Goal: Task Accomplishment & Management: Use online tool/utility

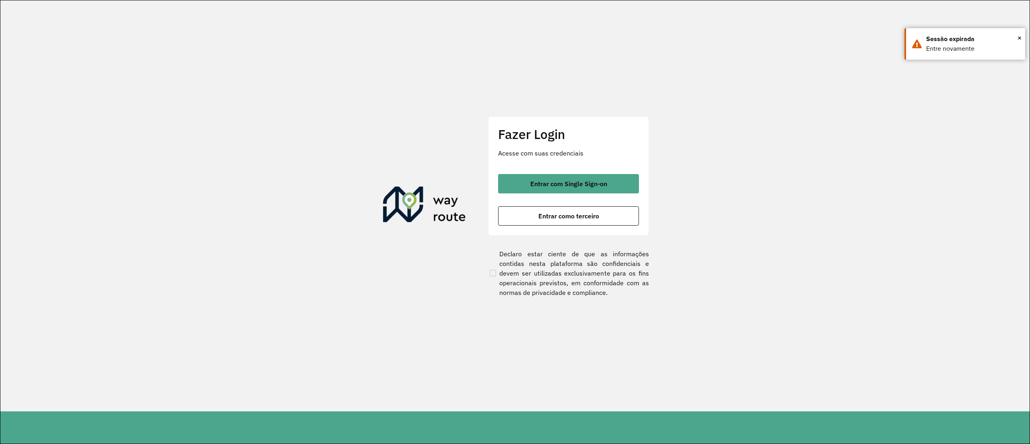
click at [547, 185] on span "Entrar com Single Sign-on" at bounding box center [568, 183] width 77 height 6
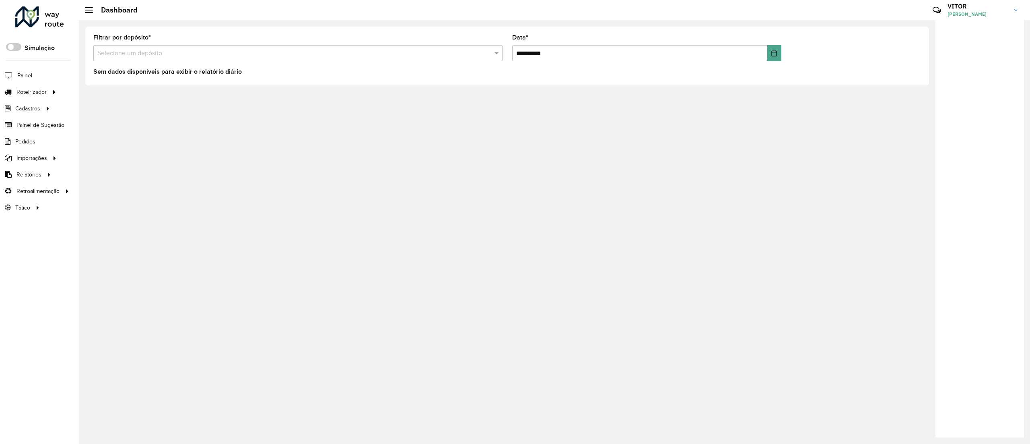
drag, startPoint x: 157, startPoint y: 177, endPoint x: 202, endPoint y: 186, distance: 45.9
click at [0, 0] on link "Ações da sessão" at bounding box center [0, 0] width 0 height 0
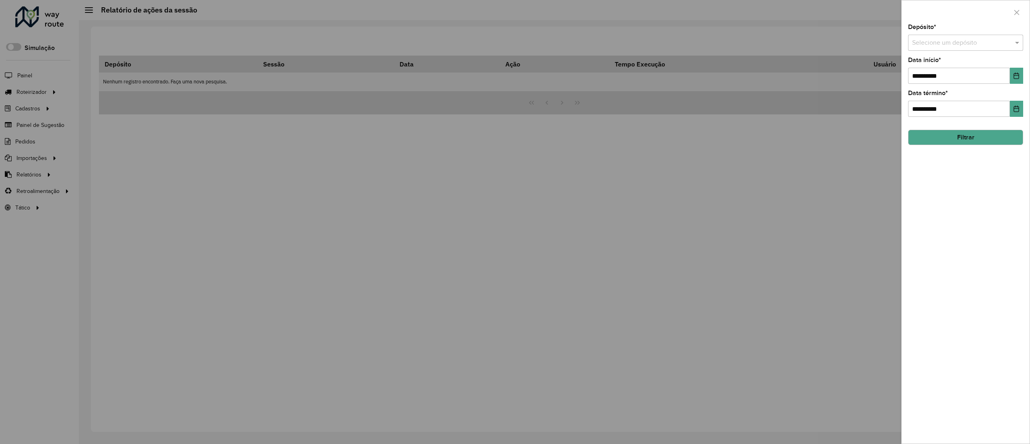
click at [986, 42] on input "text" at bounding box center [957, 43] width 91 height 10
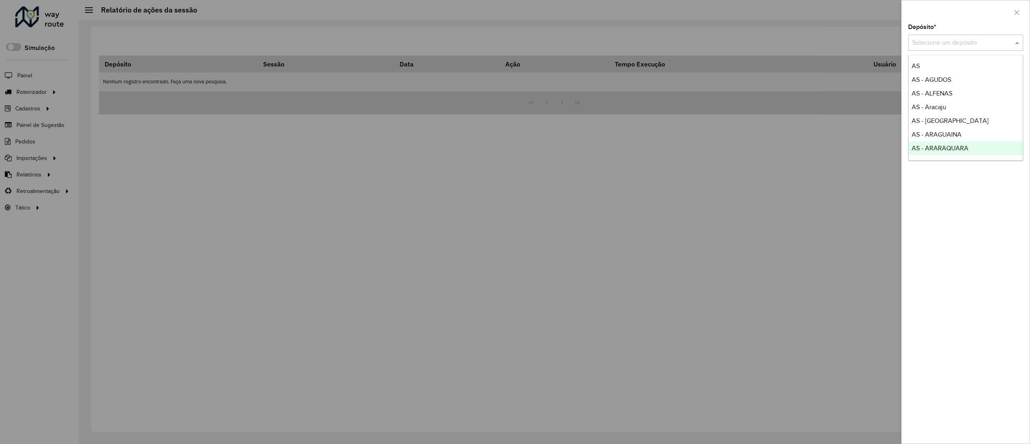
click at [1003, 173] on div "**********" at bounding box center [966, 233] width 128 height 419
click at [941, 35] on div "Selecione um depósito" at bounding box center [965, 43] width 115 height 16
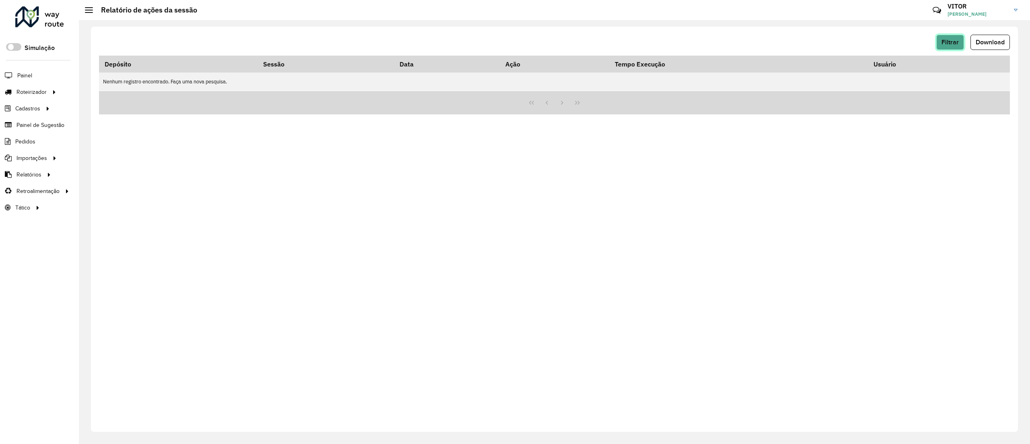
click at [951, 44] on span "Filtrar" at bounding box center [950, 42] width 17 height 7
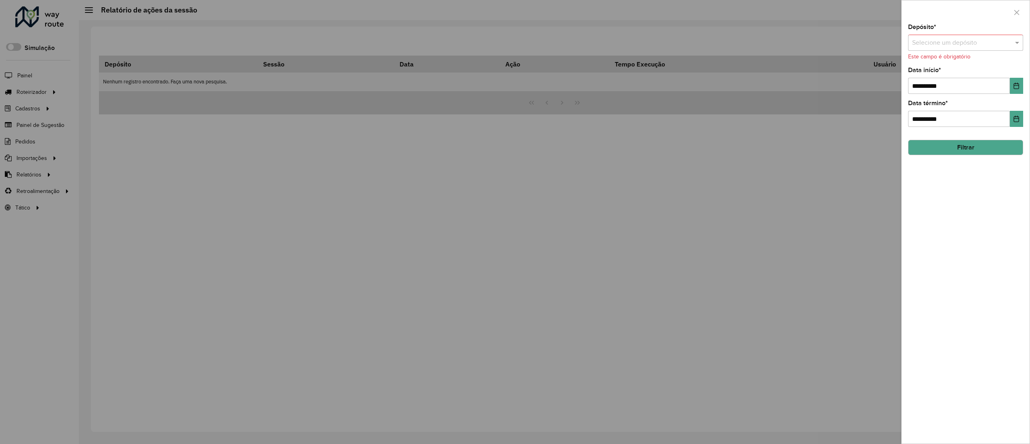
click at [948, 51] on div "Selecione um depósito" at bounding box center [965, 43] width 115 height 16
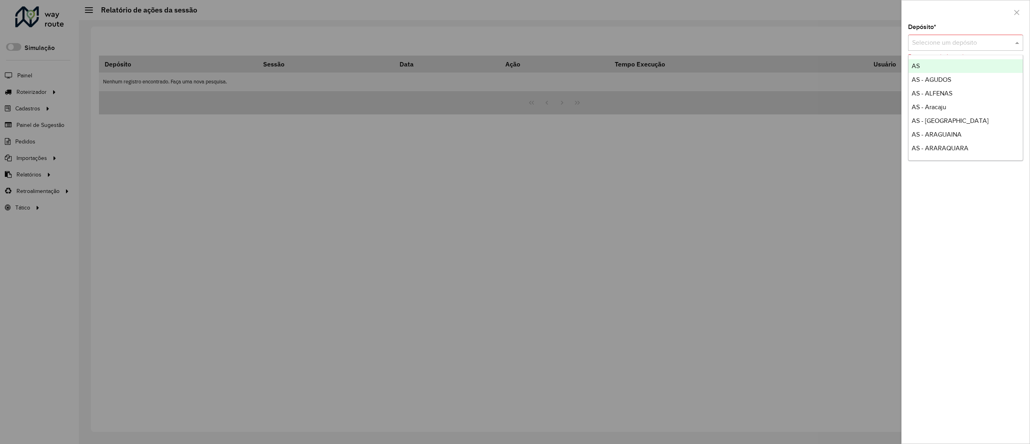
click at [947, 40] on input "text" at bounding box center [957, 43] width 91 height 10
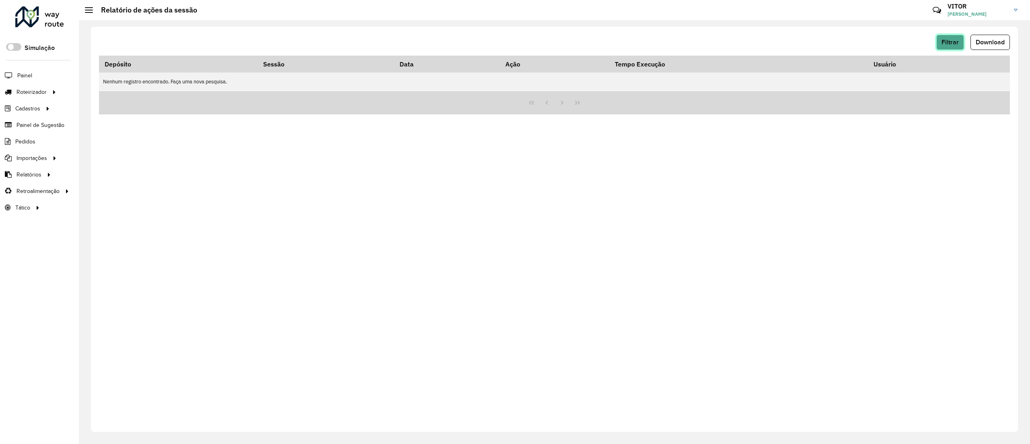
click at [948, 39] on span "Filtrar" at bounding box center [950, 42] width 17 height 7
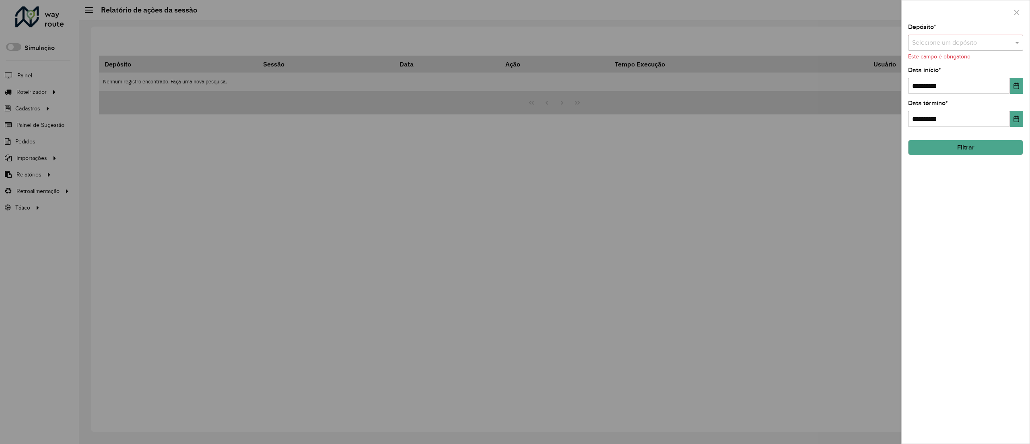
click at [952, 45] on input "text" at bounding box center [957, 43] width 91 height 10
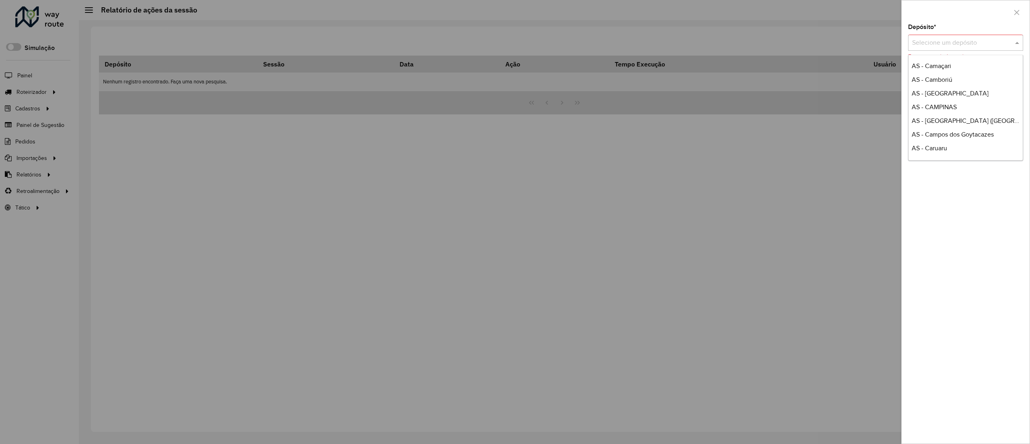
scroll to position [483, 0]
click at [944, 91] on span "AS - [GEOGRAPHIC_DATA]" at bounding box center [950, 89] width 77 height 7
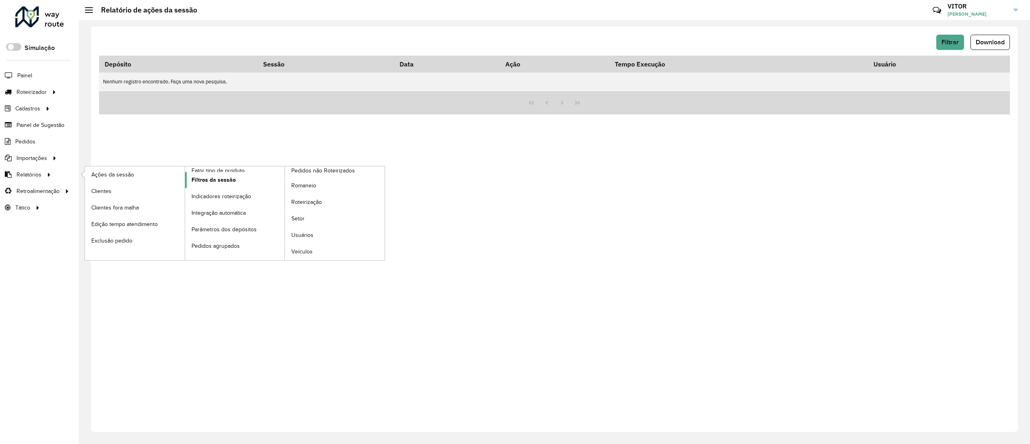
click at [198, 182] on span "Filtros da sessão" at bounding box center [214, 179] width 44 height 8
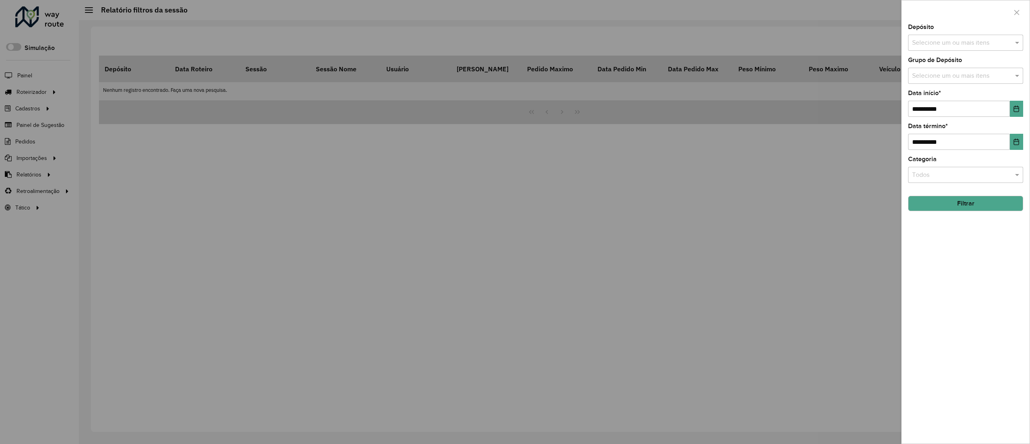
click at [953, 43] on input "text" at bounding box center [961, 43] width 103 height 10
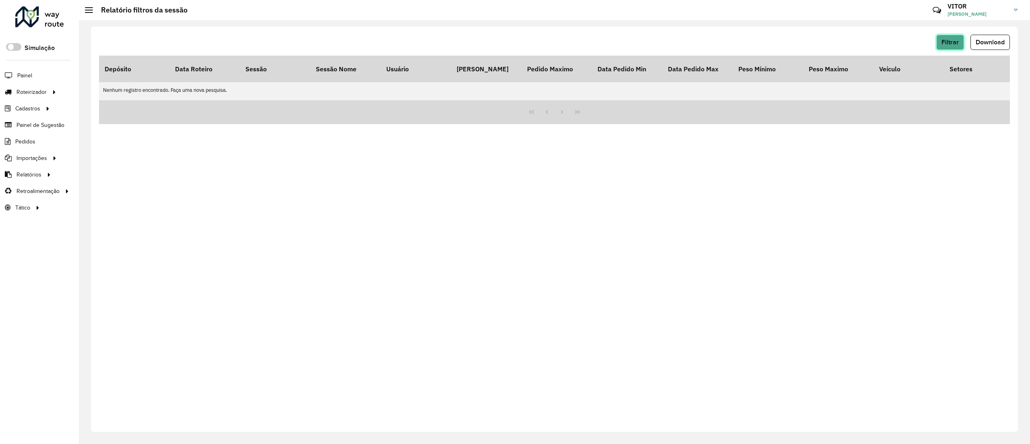
click at [946, 45] on span "Filtrar" at bounding box center [950, 42] width 17 height 7
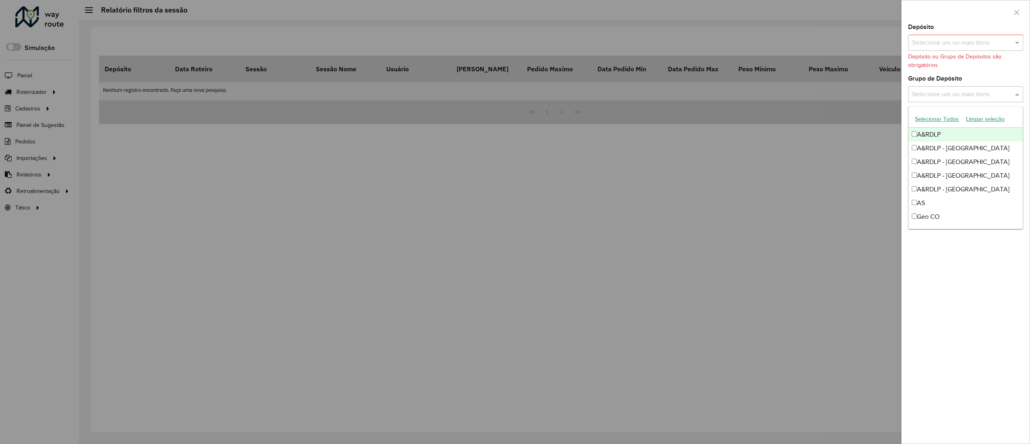
click at [939, 90] on input "text" at bounding box center [961, 95] width 103 height 10
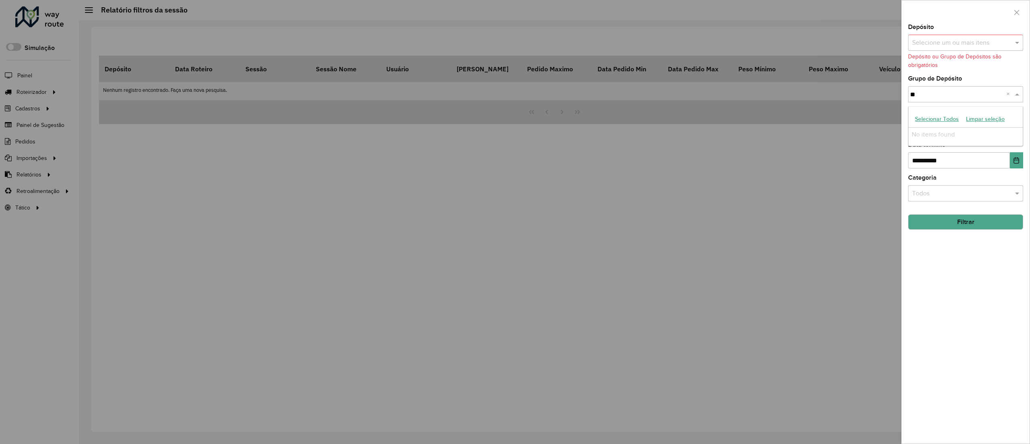
type input "*"
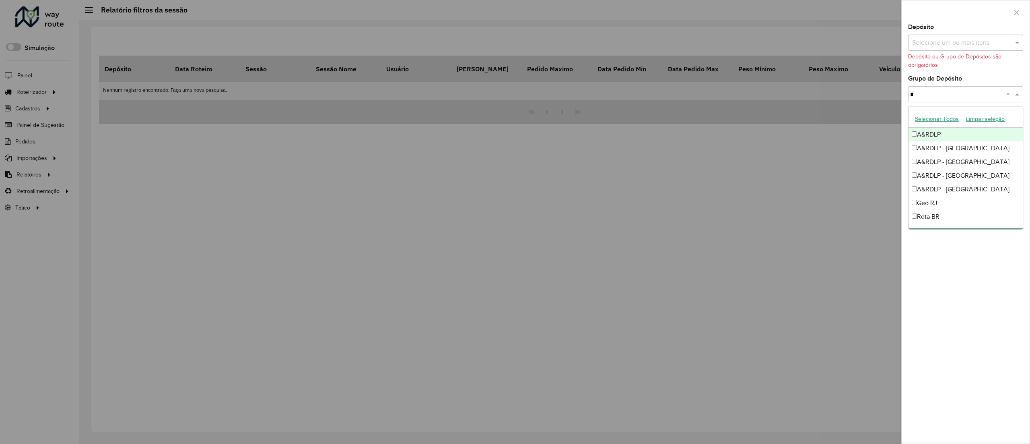
type input "**"
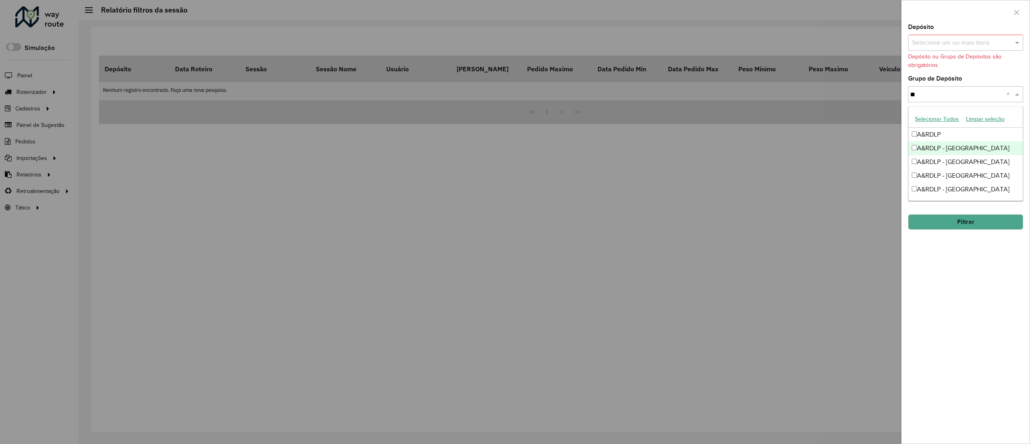
click at [960, 151] on div "A&RDLP - [GEOGRAPHIC_DATA]" at bounding box center [966, 148] width 114 height 14
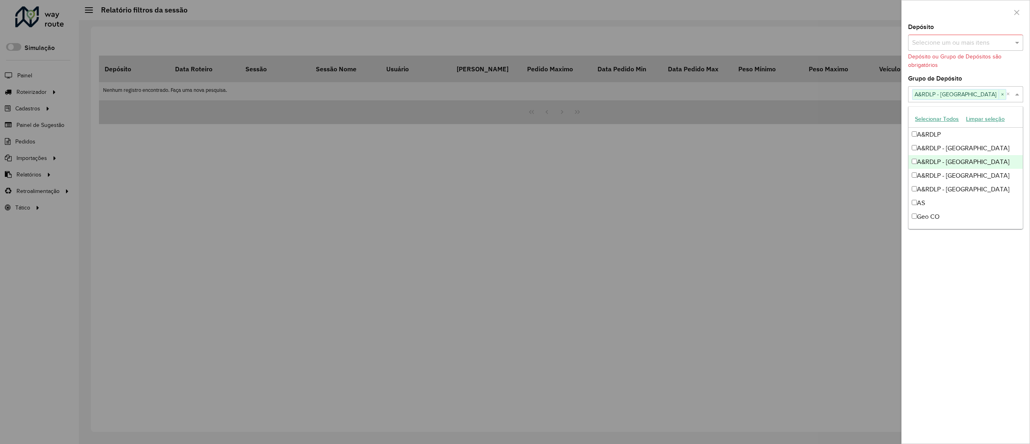
click at [963, 161] on div "A&RDLP - [GEOGRAPHIC_DATA]" at bounding box center [966, 162] width 114 height 14
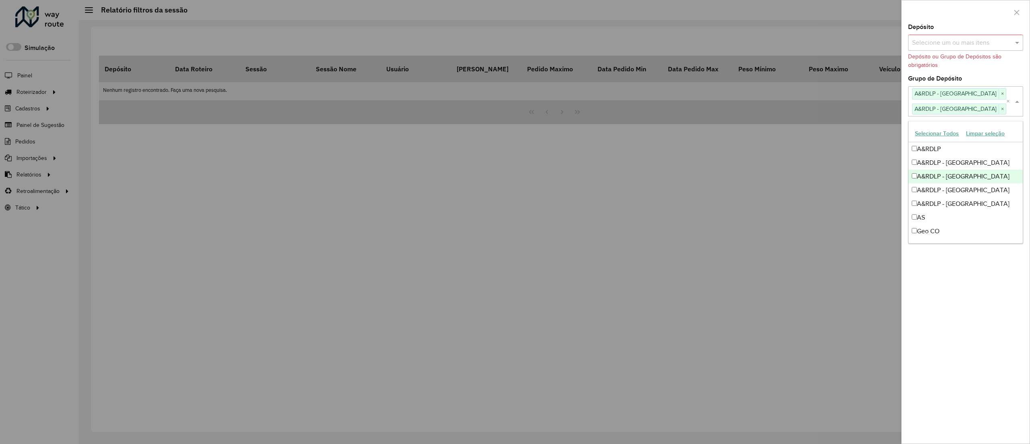
click at [966, 180] on div "A&RDLP - [GEOGRAPHIC_DATA]" at bounding box center [966, 176] width 114 height 14
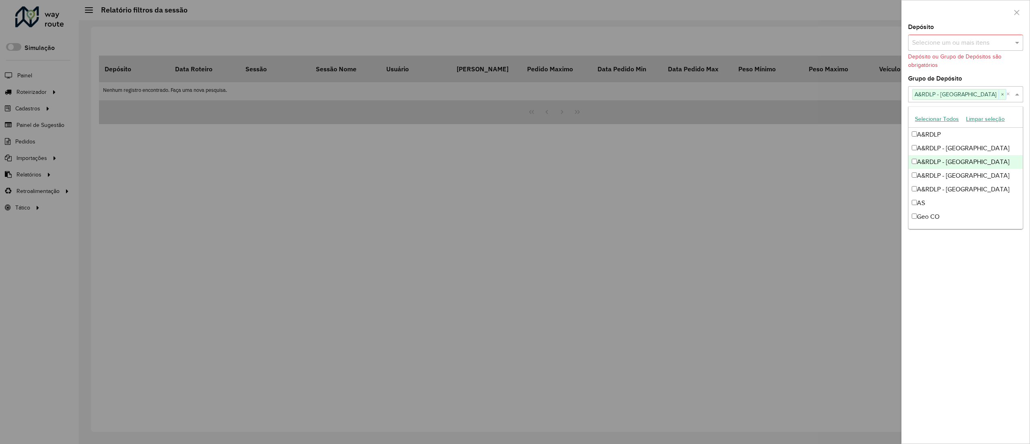
click at [960, 163] on div "A&RDLP - [GEOGRAPHIC_DATA]" at bounding box center [966, 162] width 114 height 14
click at [961, 162] on div "A&RDLP - [GEOGRAPHIC_DATA]" at bounding box center [966, 163] width 114 height 14
click at [999, 239] on div "**********" at bounding box center [966, 233] width 128 height 419
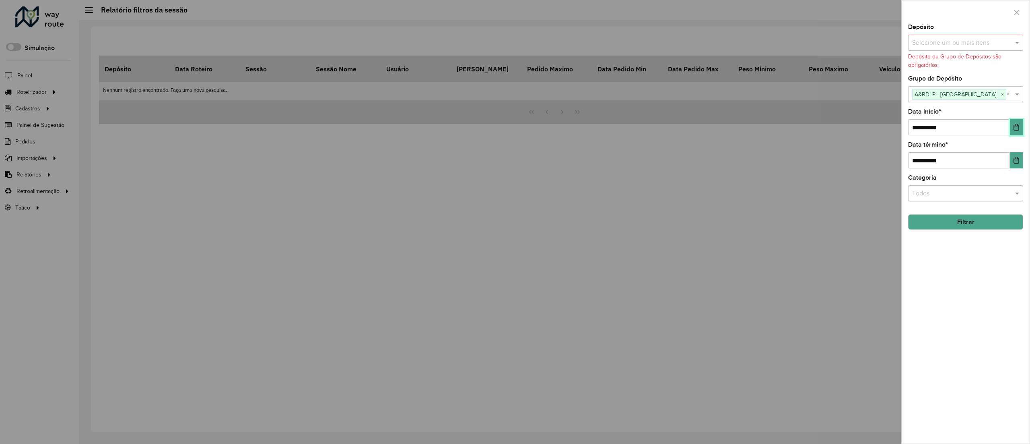
click at [1013, 127] on icon "Choose Date" at bounding box center [1016, 127] width 6 height 6
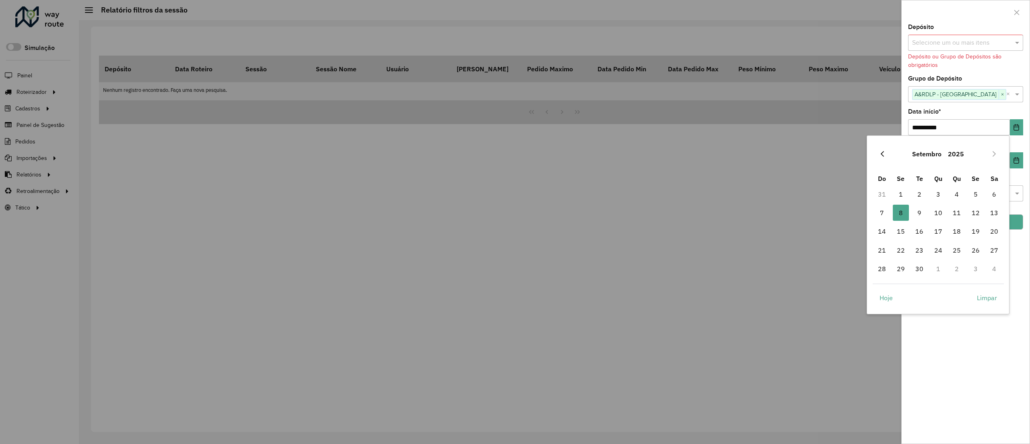
click at [887, 155] on button "Previous Month" at bounding box center [882, 153] width 13 height 13
click at [980, 193] on span "1" at bounding box center [976, 194] width 16 height 16
type input "**********"
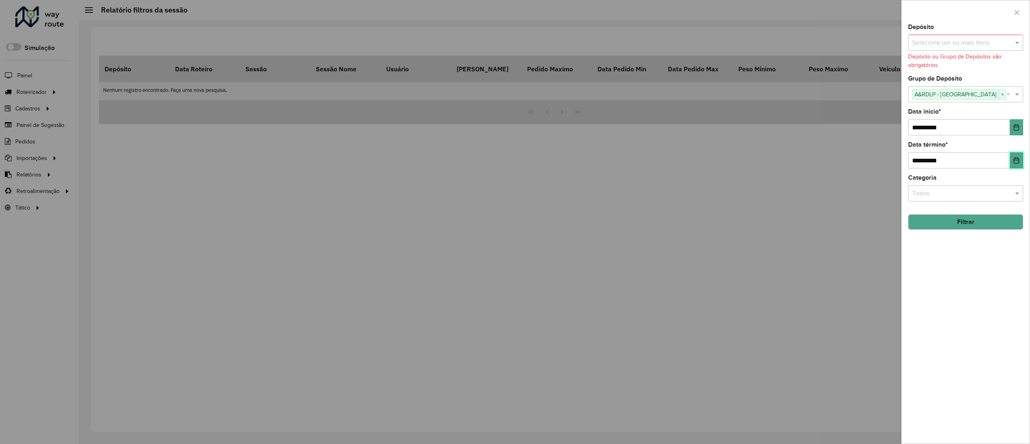
click at [1016, 161] on icon "Choose Date" at bounding box center [1016, 160] width 6 height 6
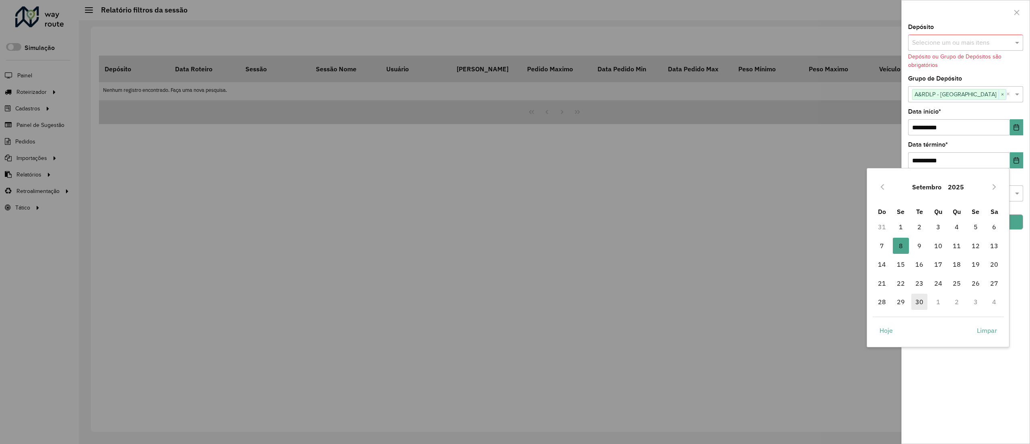
click at [913, 297] on span "30" at bounding box center [920, 301] width 16 height 16
type input "**********"
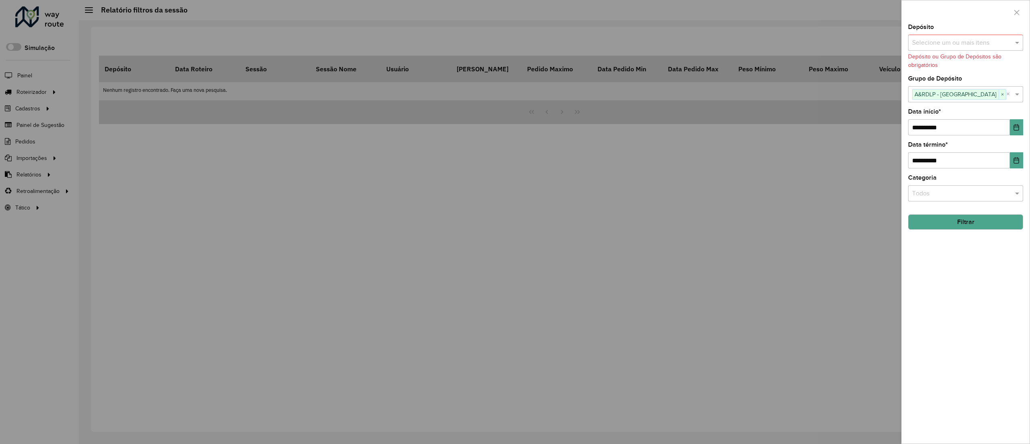
click at [968, 223] on button "Filtrar" at bounding box center [965, 221] width 115 height 15
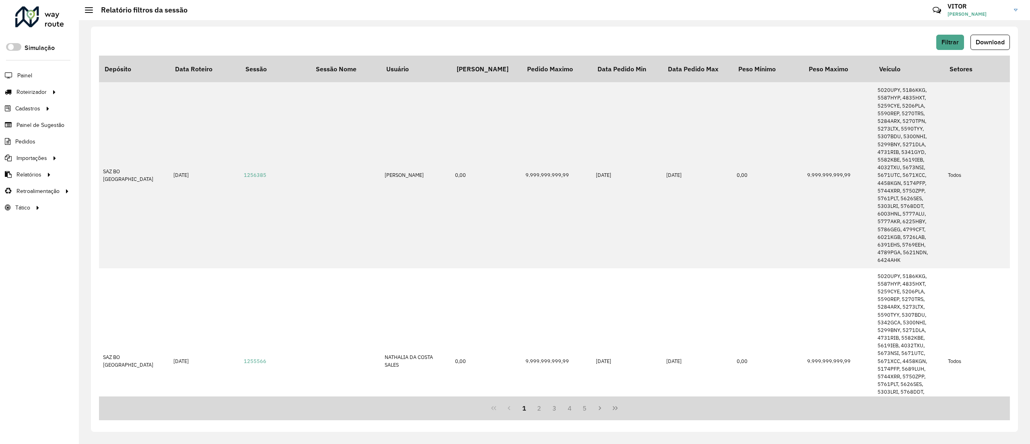
scroll to position [83, 0]
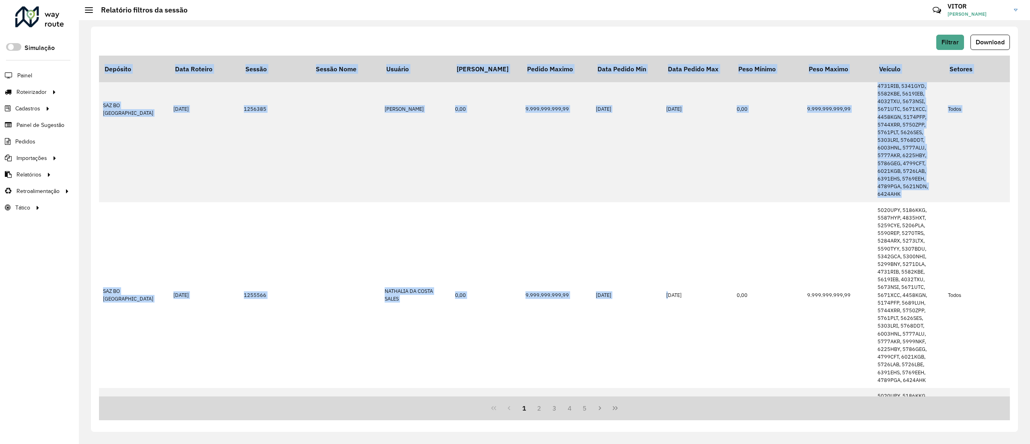
drag, startPoint x: 334, startPoint y: 397, endPoint x: 669, endPoint y: 394, distance: 334.9
click at [669, 394] on div "Depósito Data Roteiro Sessão Sessão Nome Usuário Pedido Mínimo Pedido Maximo Da…" at bounding box center [554, 238] width 911 height 364
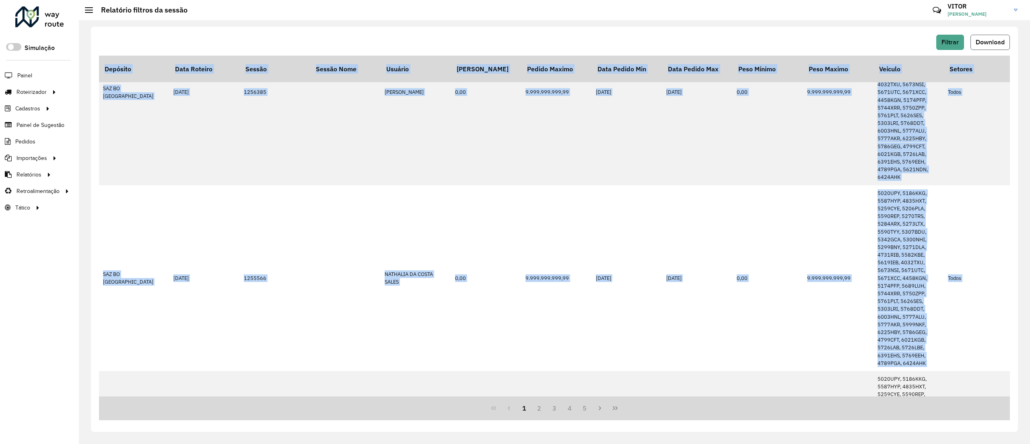
click at [991, 40] on span "Download" at bounding box center [990, 42] width 29 height 7
click at [33, 13] on div at bounding box center [39, 16] width 49 height 21
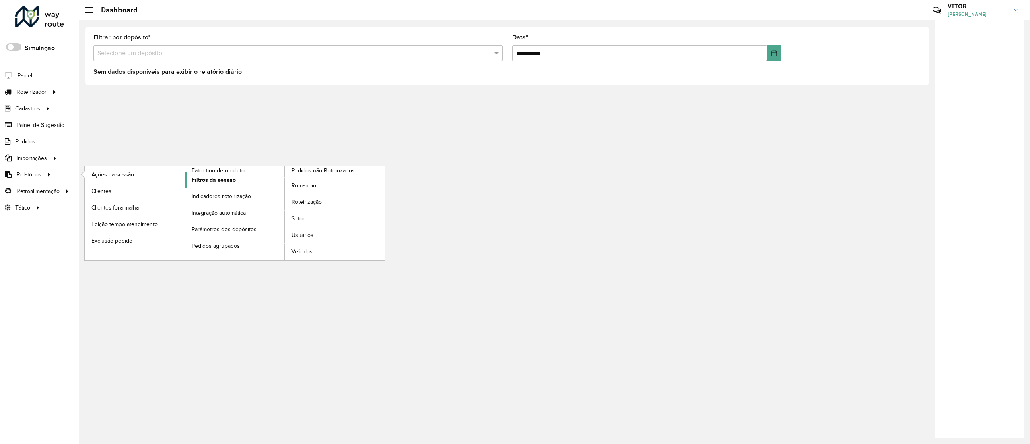
click at [244, 180] on link "Filtros da sessão" at bounding box center [235, 180] width 100 height 16
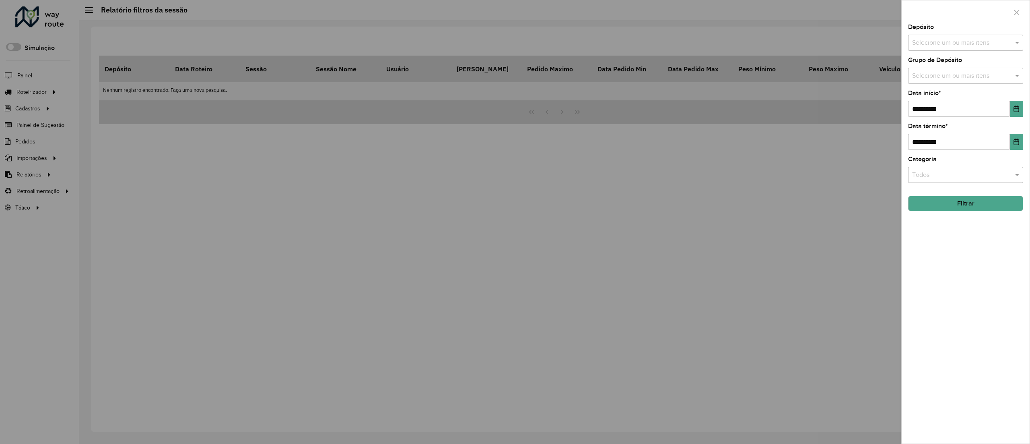
click at [944, 49] on div "Selecione um ou mais itens" at bounding box center [965, 43] width 115 height 16
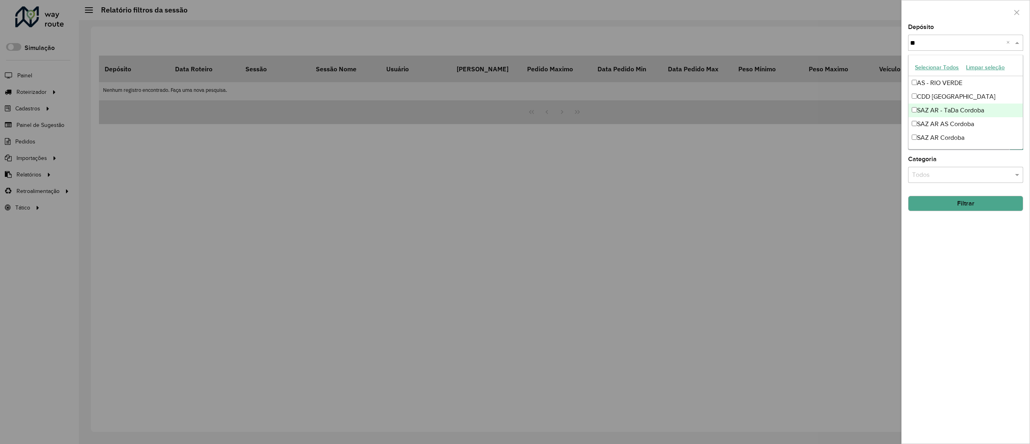
type input "*"
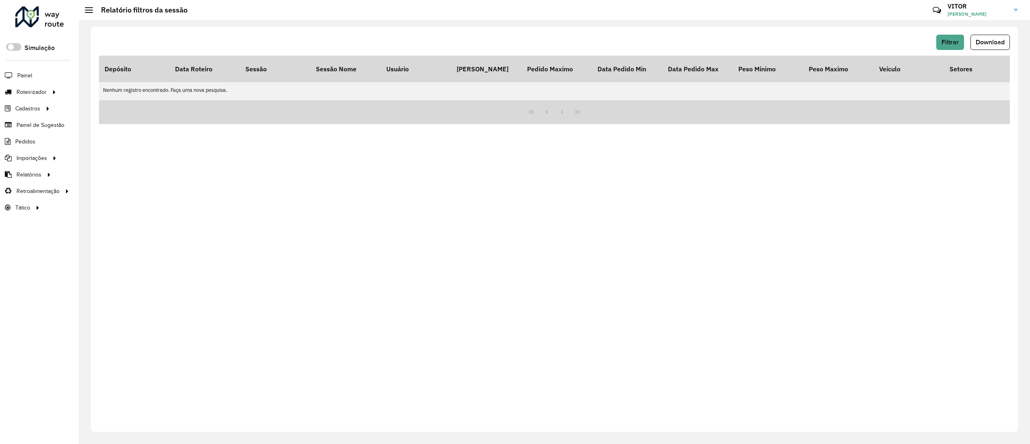
click at [953, 52] on div "Filtrar Download" at bounding box center [554, 45] width 911 height 21
click at [953, 50] on button "Filtrar" at bounding box center [951, 42] width 28 height 15
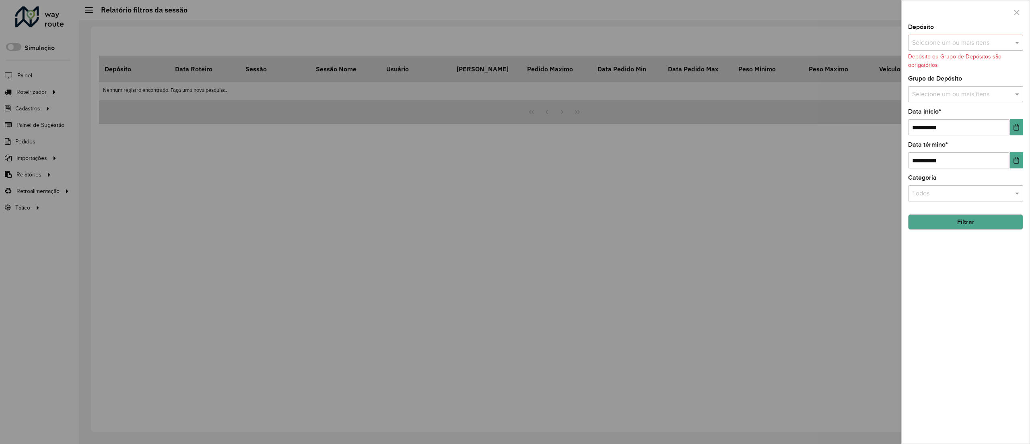
click at [958, 89] on div "Selecione um ou mais itens" at bounding box center [965, 94] width 115 height 16
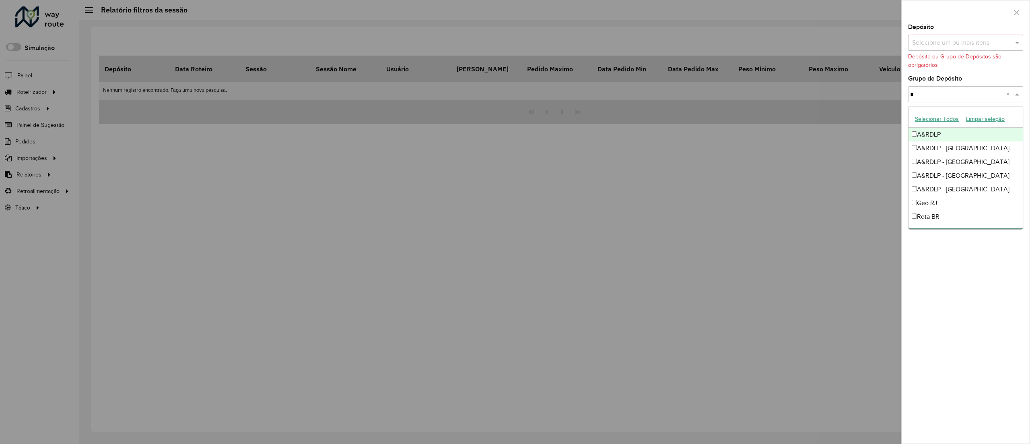
type input "**"
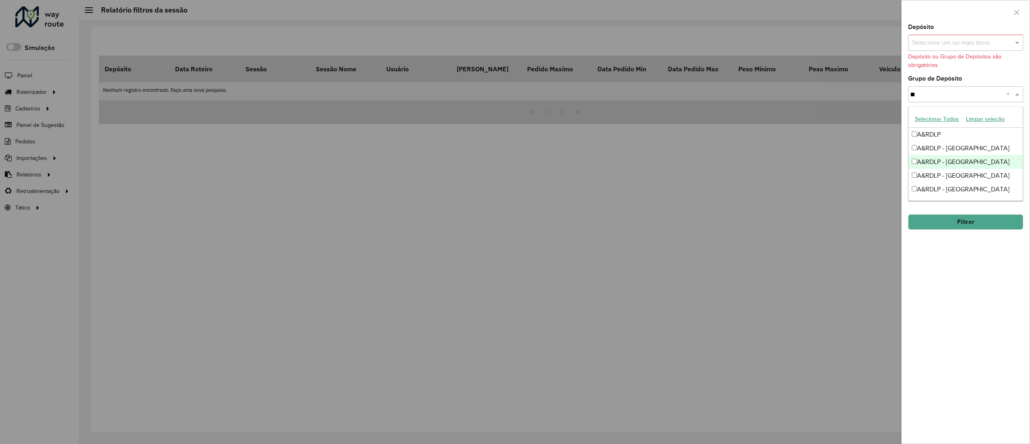
click at [966, 159] on div "A&RDLP - [GEOGRAPHIC_DATA]" at bounding box center [966, 162] width 114 height 14
click at [967, 171] on div "A&RDLP - [GEOGRAPHIC_DATA]" at bounding box center [966, 176] width 114 height 14
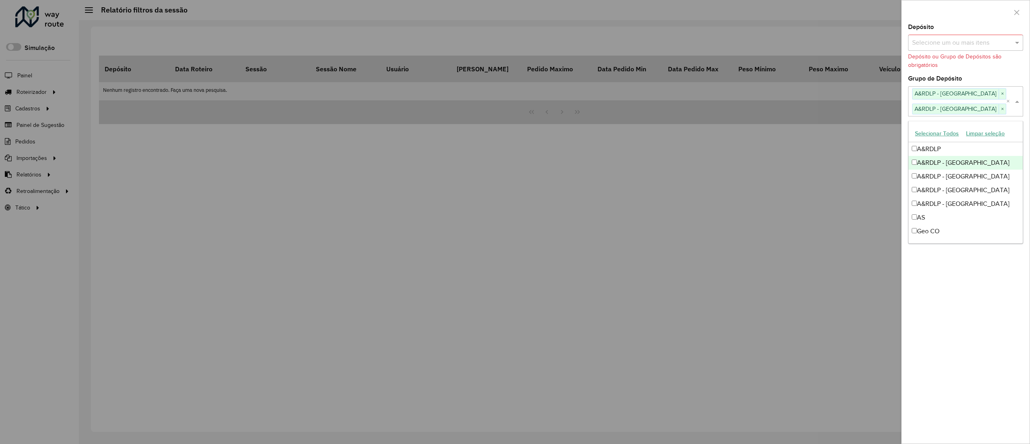
click at [961, 167] on div "A&RDLP - [GEOGRAPHIC_DATA]" at bounding box center [966, 163] width 114 height 14
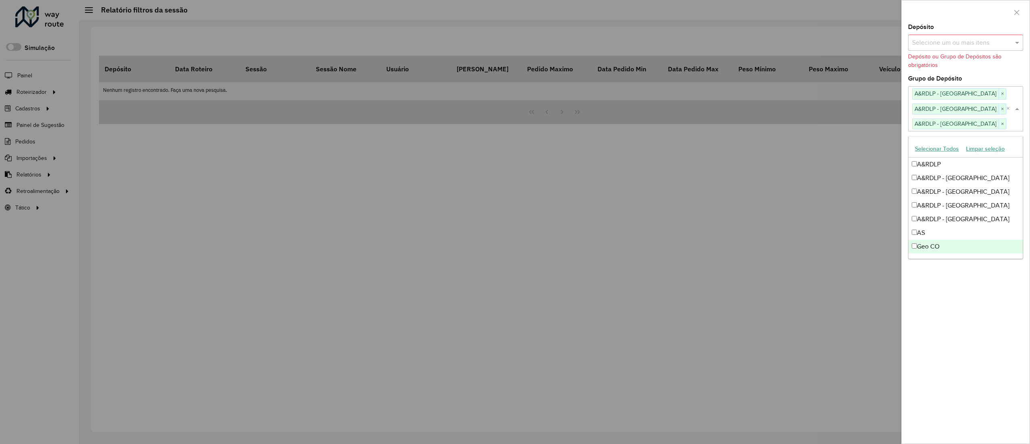
click at [982, 315] on div "**********" at bounding box center [966, 233] width 128 height 419
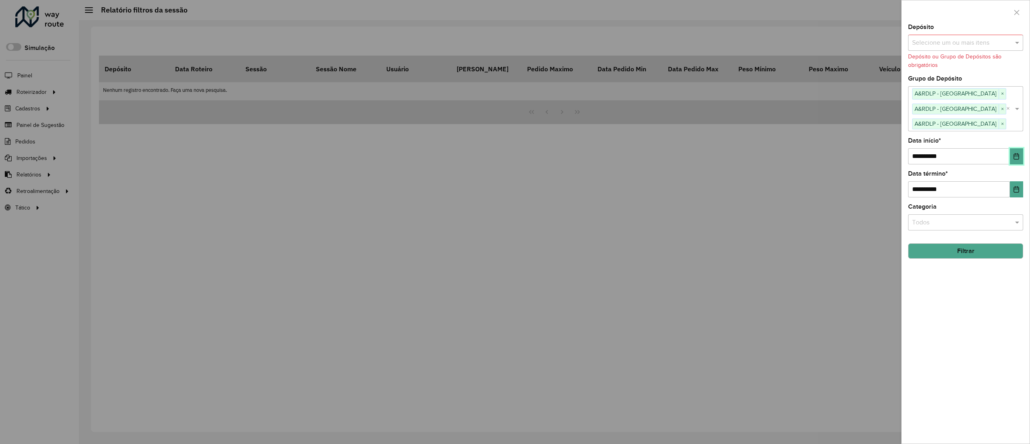
click at [1016, 160] on button "Choose Date" at bounding box center [1016, 156] width 13 height 16
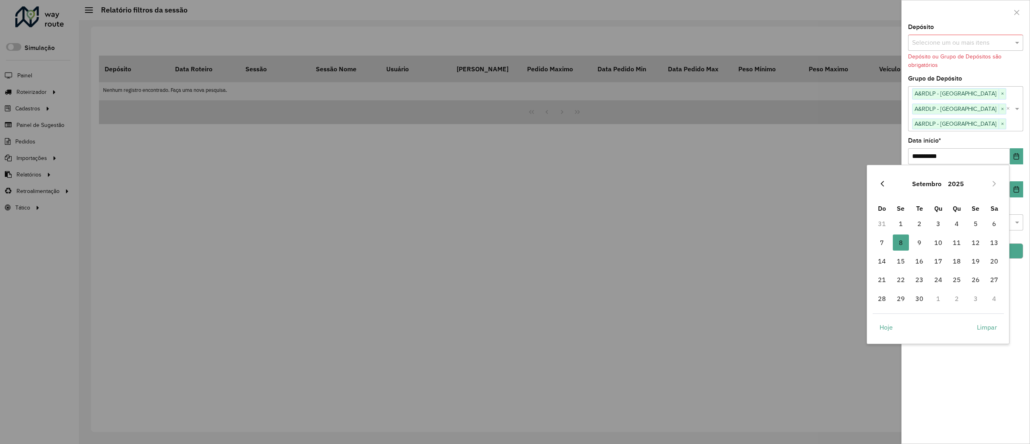
click at [887, 185] on button "Previous Month" at bounding box center [882, 183] width 13 height 13
click at [885, 185] on icon "Previous Month" at bounding box center [882, 183] width 6 height 6
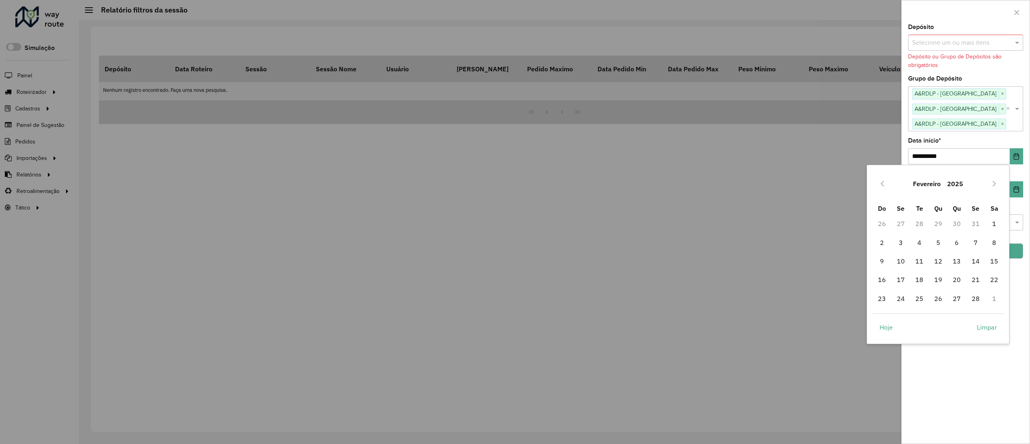
click at [885, 185] on icon "Previous Month" at bounding box center [882, 183] width 6 height 6
click at [997, 181] on icon "Next Month" at bounding box center [994, 183] width 6 height 6
drag, startPoint x: 937, startPoint y: 224, endPoint x: 959, endPoint y: 224, distance: 21.3
click at [937, 224] on span "1" at bounding box center [939, 223] width 16 height 16
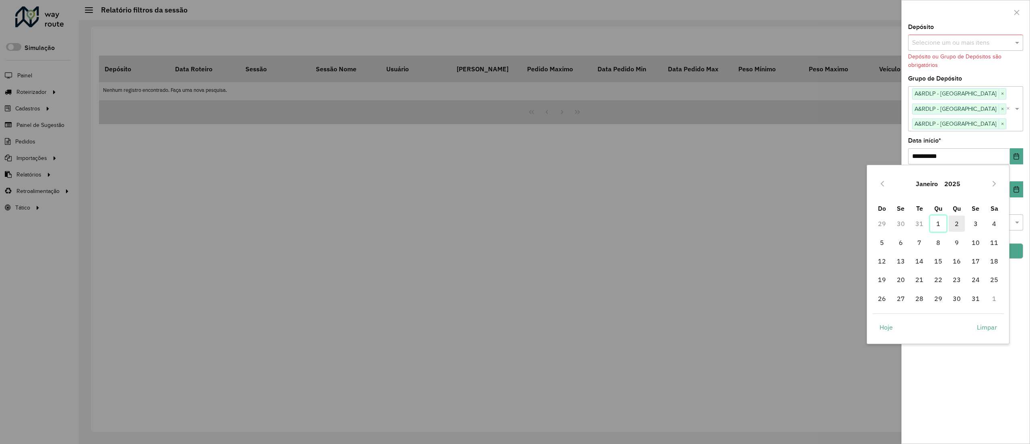
type input "**********"
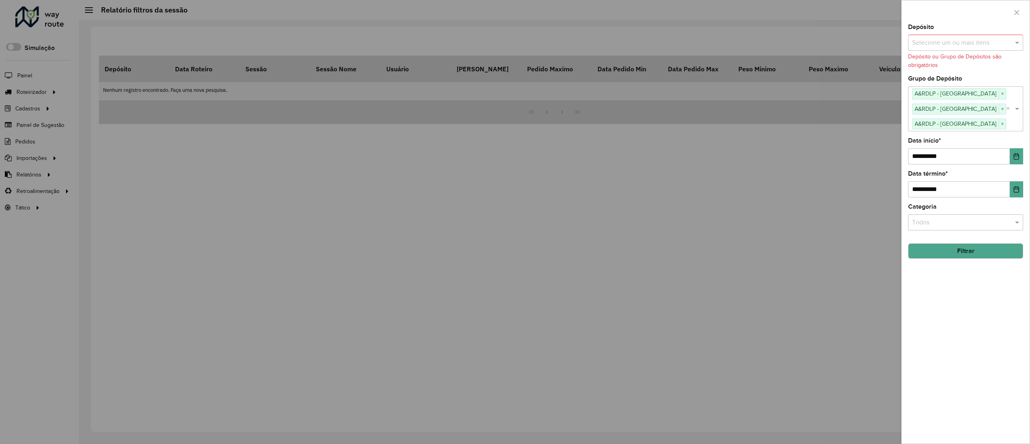
click at [991, 250] on button "Filtrar" at bounding box center [965, 250] width 115 height 15
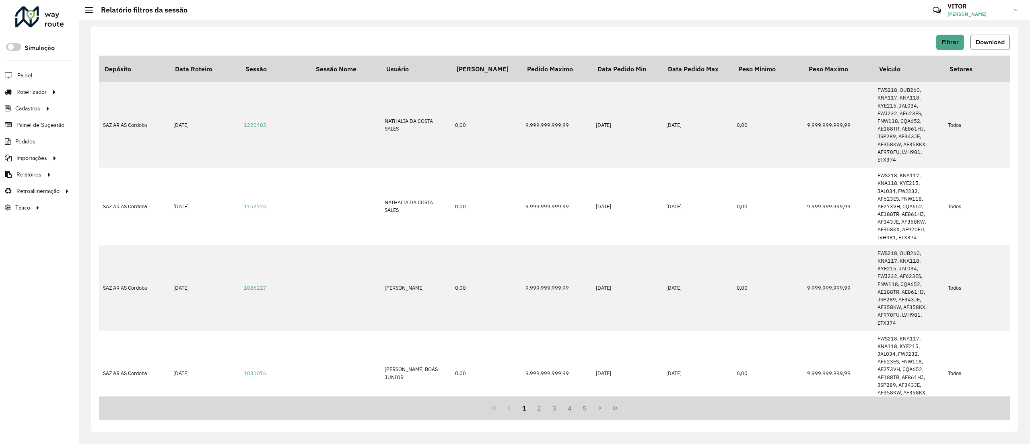
click at [978, 46] on button "Download" at bounding box center [990, 42] width 39 height 15
click at [50, 14] on div at bounding box center [39, 16] width 49 height 21
